Goal: Transaction & Acquisition: Purchase product/service

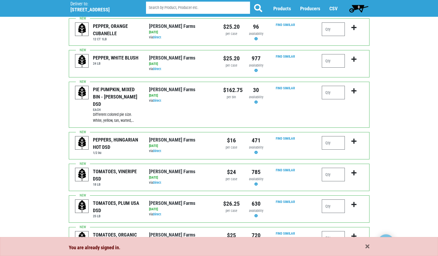
scroll to position [81, 0]
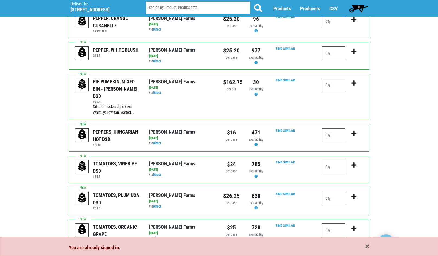
click at [336, 161] on input "number" at bounding box center [333, 167] width 23 height 14
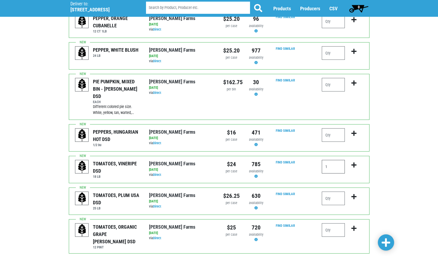
type input "1"
click at [354, 162] on icon "submit" at bounding box center [354, 165] width 5 height 6
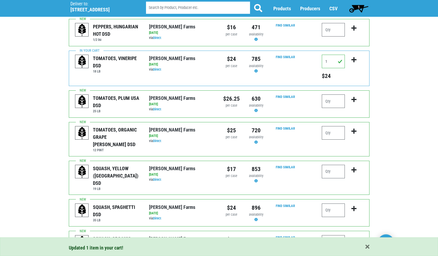
scroll to position [190, 0]
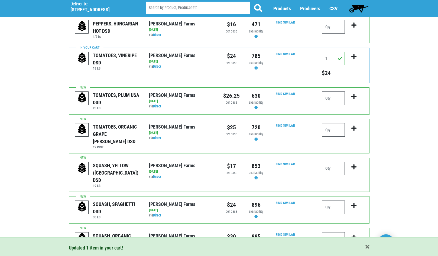
click at [339, 162] on input "number" at bounding box center [333, 169] width 23 height 14
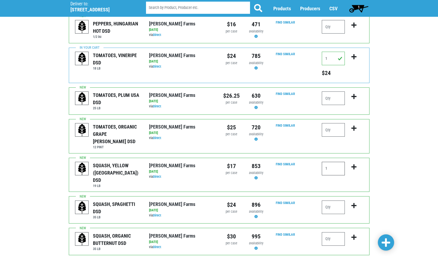
type input "1"
click at [353, 164] on icon "submit" at bounding box center [354, 167] width 5 height 6
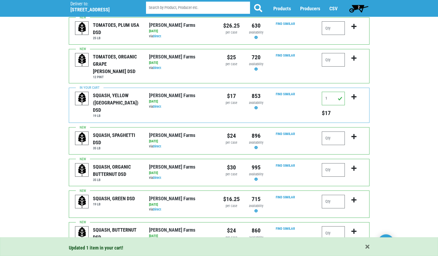
scroll to position [271, 0]
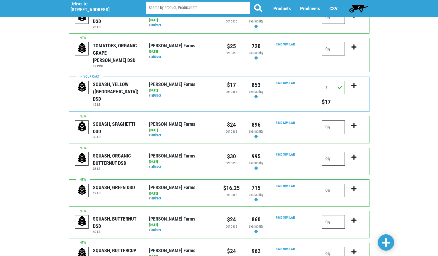
click at [338, 184] on input "number" at bounding box center [333, 191] width 23 height 14
type input "3"
click at [354, 186] on icon "submit" at bounding box center [354, 189] width 5 height 6
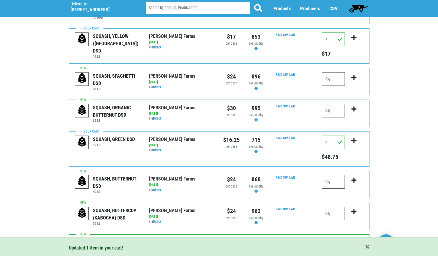
scroll to position [325, 0]
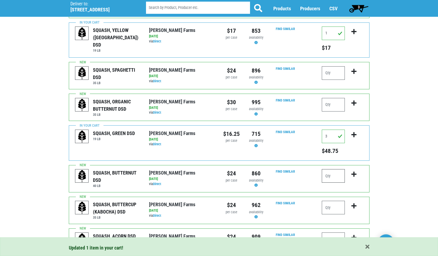
click at [334, 169] on input "number" at bounding box center [333, 176] width 23 height 14
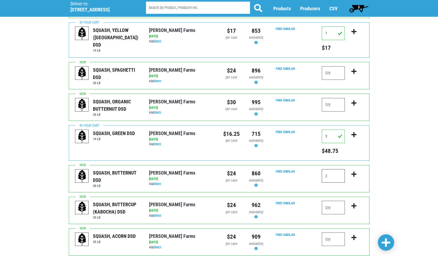
type input "2"
click at [358, 169] on button "submit" at bounding box center [354, 177] width 13 height 17
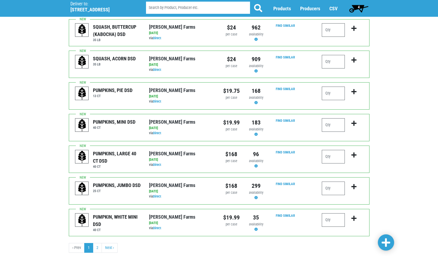
scroll to position [511, 0]
click at [110, 243] on link "Next ›" at bounding box center [110, 248] width 16 height 10
click at [109, 243] on link "Next ›" at bounding box center [110, 248] width 16 height 10
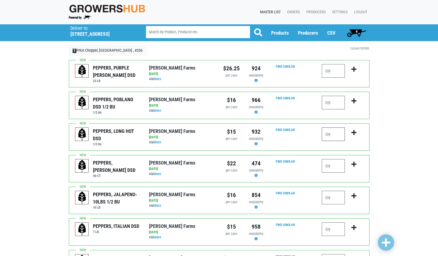
click at [336, 136] on input "number" at bounding box center [333, 135] width 23 height 14
type input "1"
click at [357, 132] on icon "submit" at bounding box center [354, 133] width 5 height 6
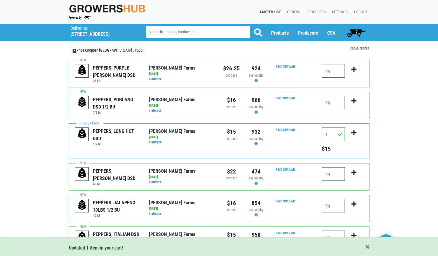
click at [330, 173] on input "number" at bounding box center [333, 175] width 23 height 14
type input "4"
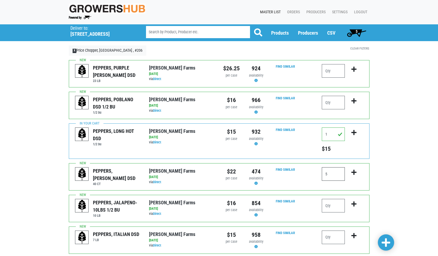
type input "5"
click at [353, 172] on icon "submit" at bounding box center [354, 173] width 5 height 6
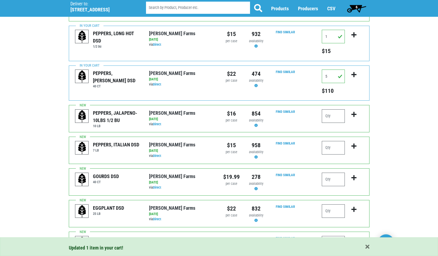
scroll to position [108, 0]
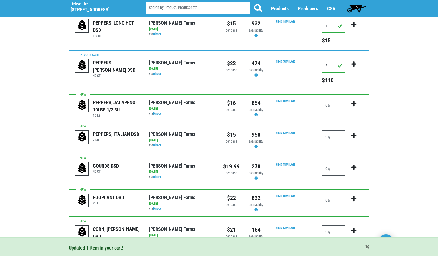
click at [338, 199] on input "number" at bounding box center [333, 201] width 23 height 14
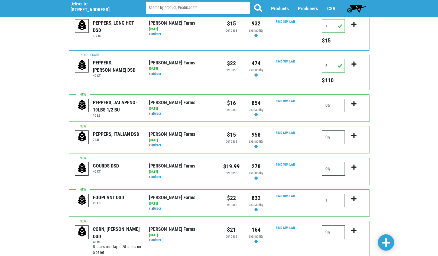
type input "1"
click at [354, 201] on icon "submit" at bounding box center [354, 199] width 5 height 6
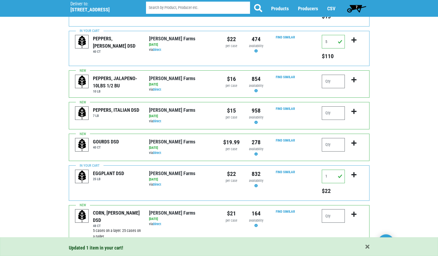
scroll to position [186, 0]
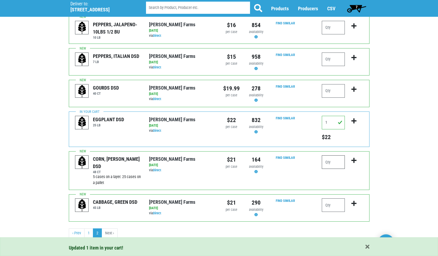
click at [337, 164] on input "number" at bounding box center [333, 163] width 23 height 14
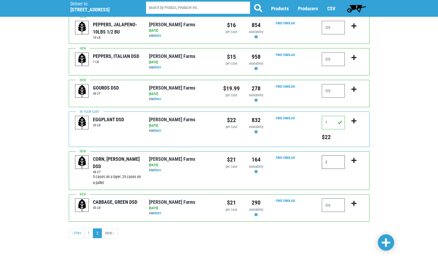
type input "3"
click at [355, 159] on icon "submit" at bounding box center [354, 161] width 5 height 6
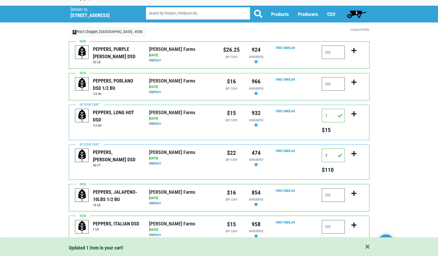
scroll to position [0, 0]
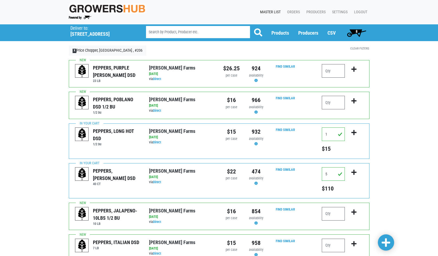
click at [359, 33] on span "8" at bounding box center [357, 32] width 24 height 11
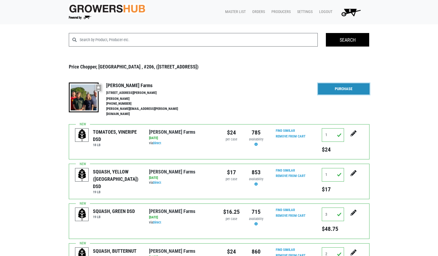
click at [343, 91] on link "Purchase" at bounding box center [343, 88] width 51 height 11
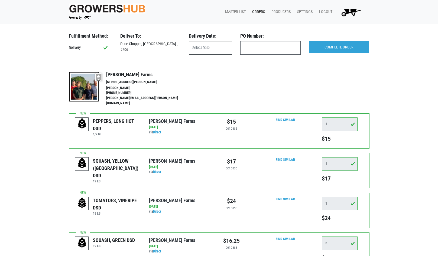
click at [219, 49] on input "text" at bounding box center [210, 48] width 43 height 14
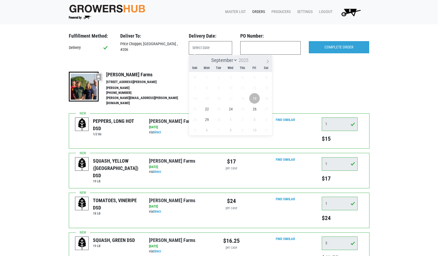
click at [256, 96] on span "19" at bounding box center [254, 98] width 11 height 11
type input "[DATE]"
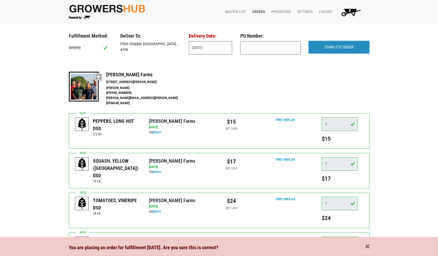
click at [357, 47] on input "COMPLETE ORDER" at bounding box center [339, 47] width 60 height 12
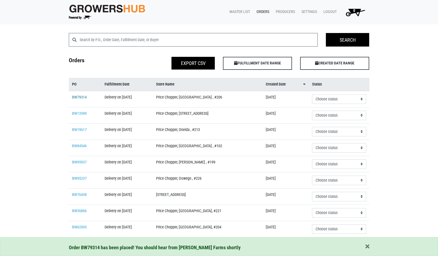
click at [79, 96] on link "BW79314" at bounding box center [79, 97] width 15 height 5
